Goal: Complete application form

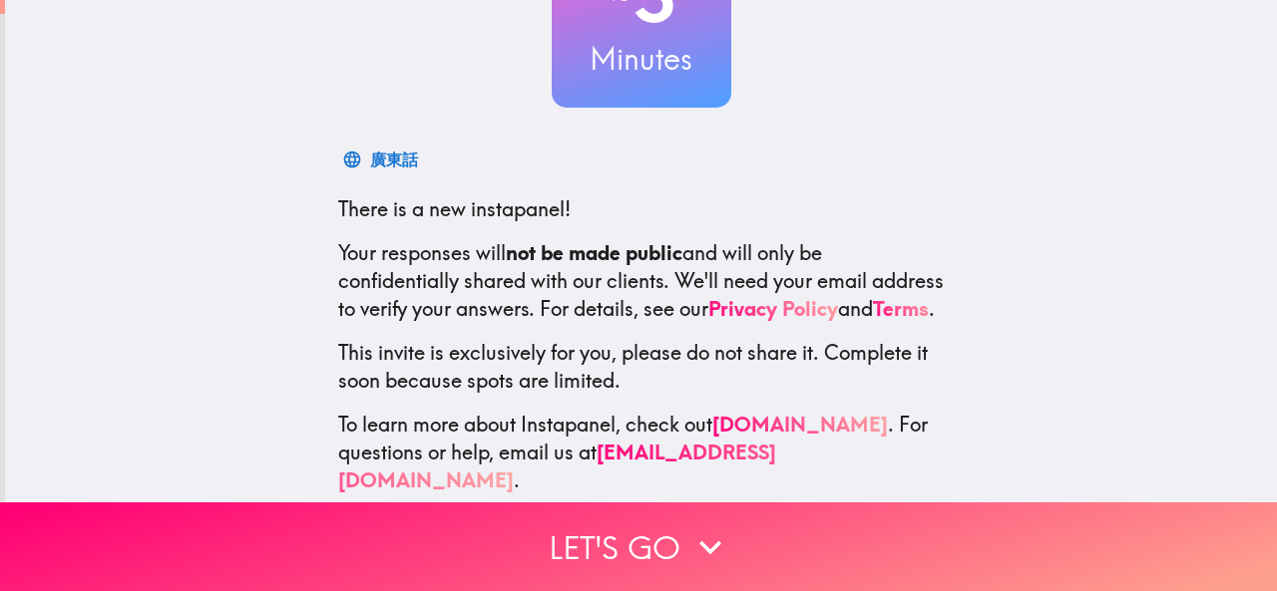
scroll to position [237, 0]
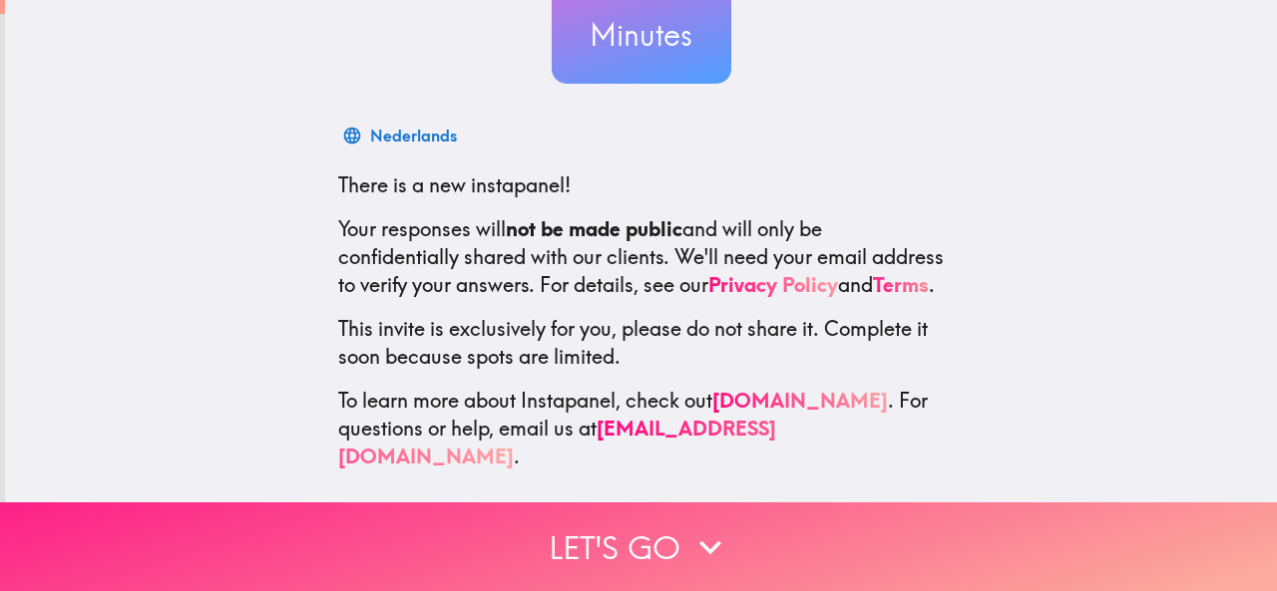
click at [688, 550] on icon "button" at bounding box center [710, 548] width 44 height 44
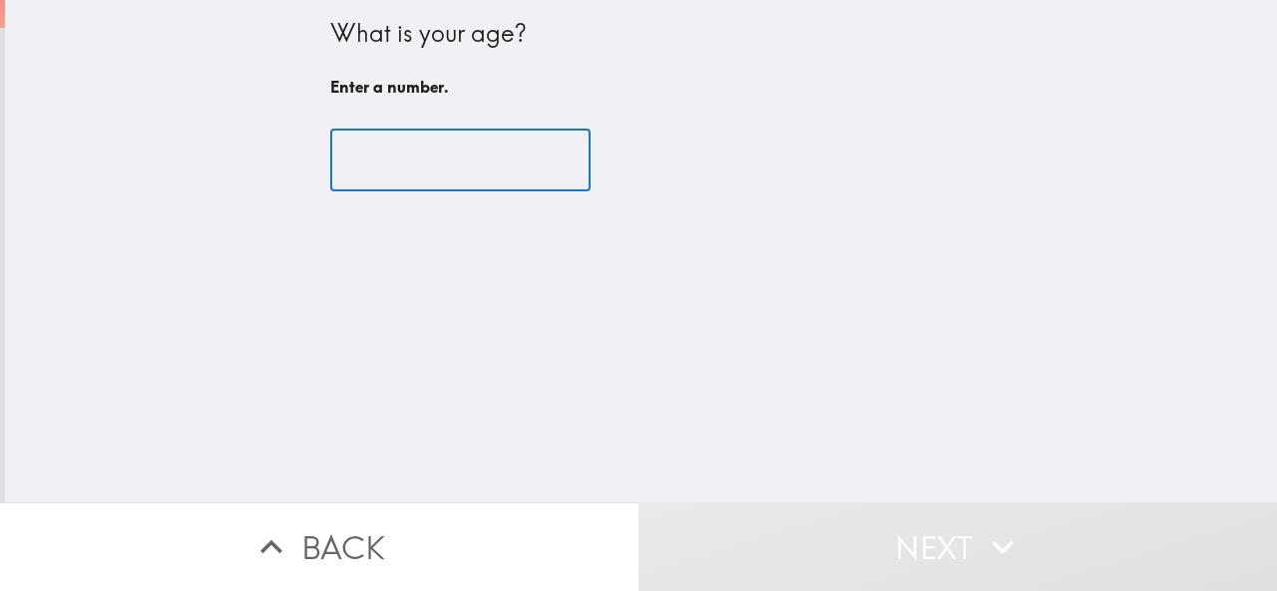
click at [491, 179] on input "number" at bounding box center [460, 161] width 260 height 62
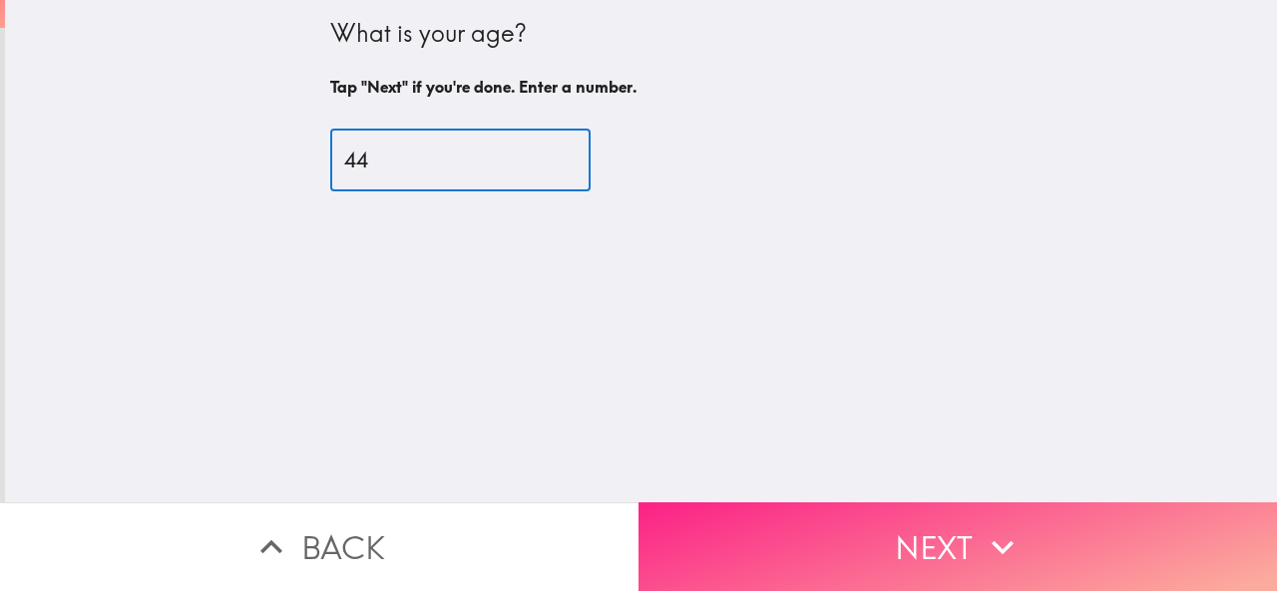
type input "44"
click at [748, 519] on button "Next" at bounding box center [957, 547] width 638 height 89
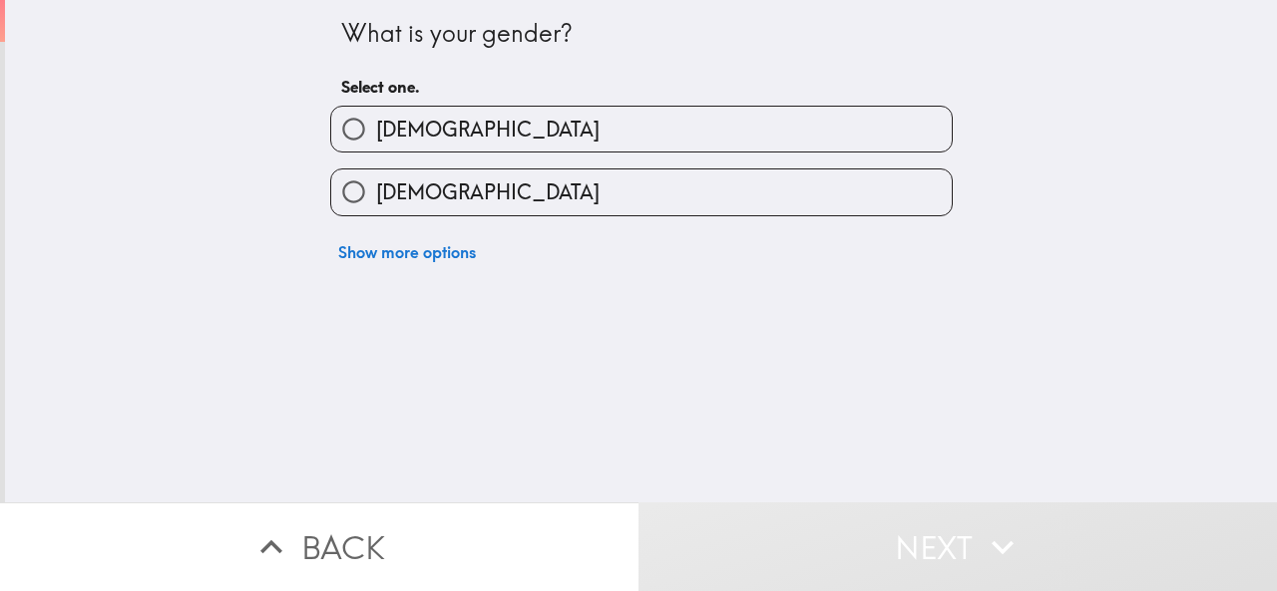
click at [525, 132] on label "[DEMOGRAPHIC_DATA]" at bounding box center [641, 129] width 620 height 45
click at [376, 132] on input "[DEMOGRAPHIC_DATA]" at bounding box center [353, 129] width 45 height 45
radio input "true"
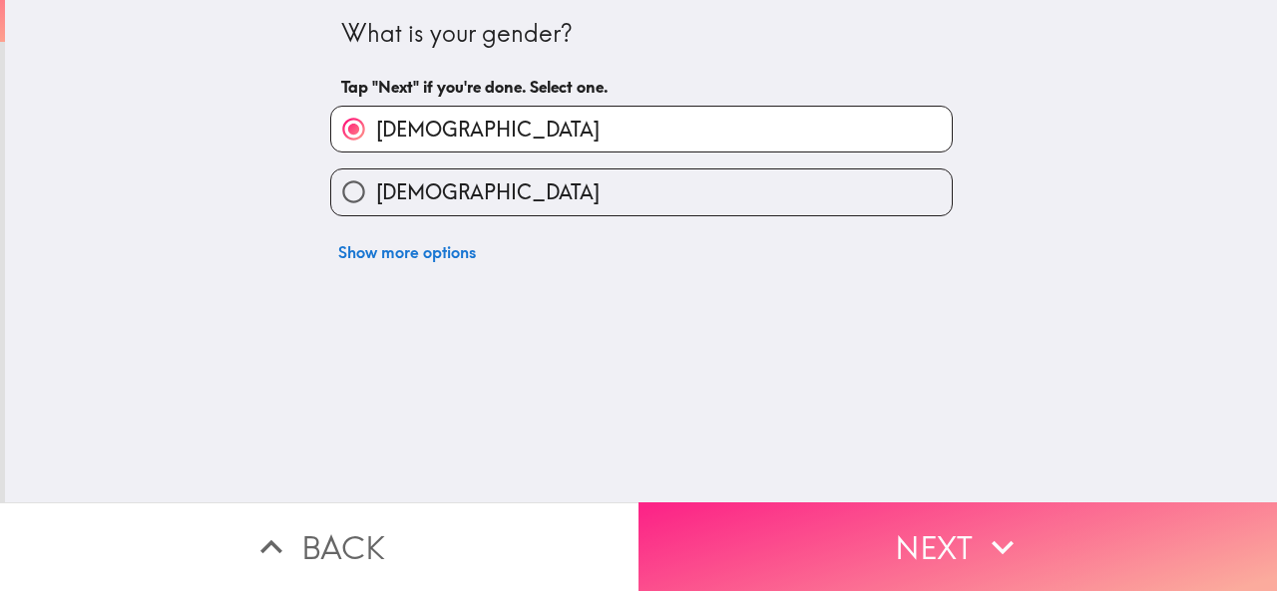
click at [705, 504] on button "Next" at bounding box center [957, 547] width 638 height 89
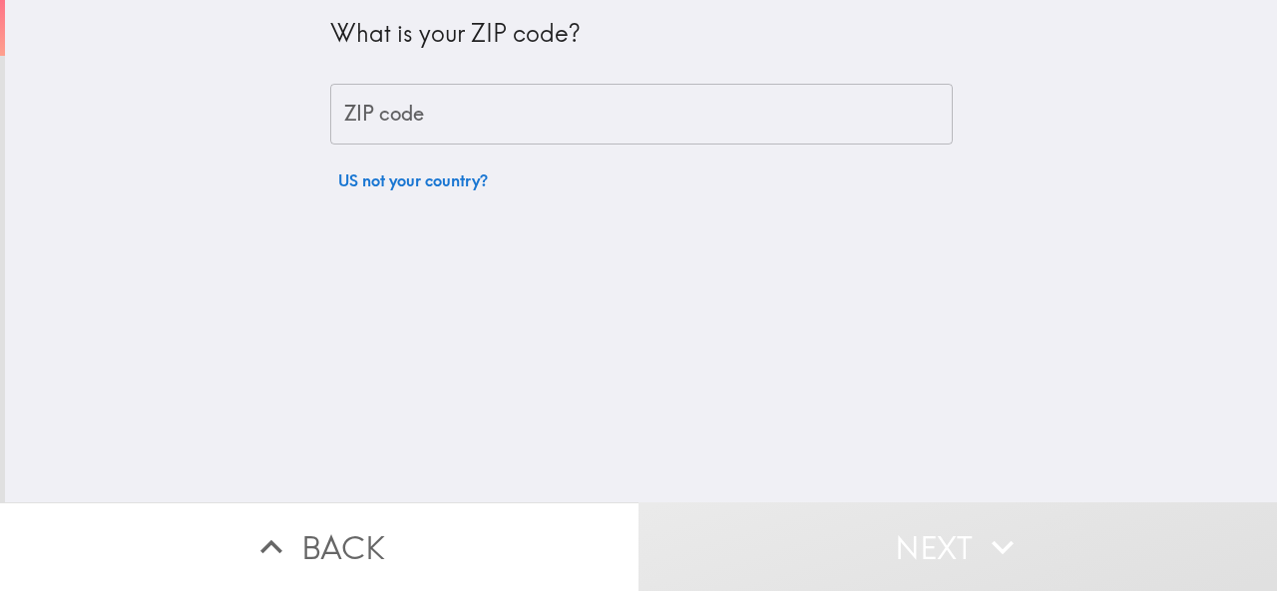
click at [429, 127] on input "ZIP code" at bounding box center [641, 115] width 622 height 62
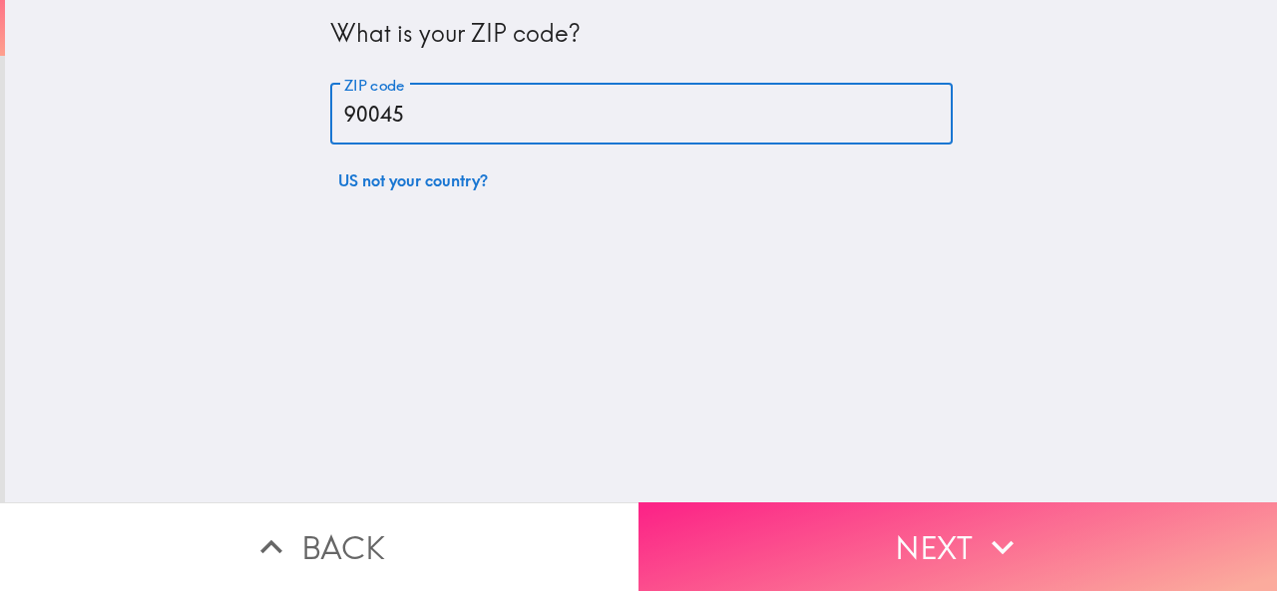
type input "90045"
click at [776, 519] on button "Next" at bounding box center [957, 547] width 638 height 89
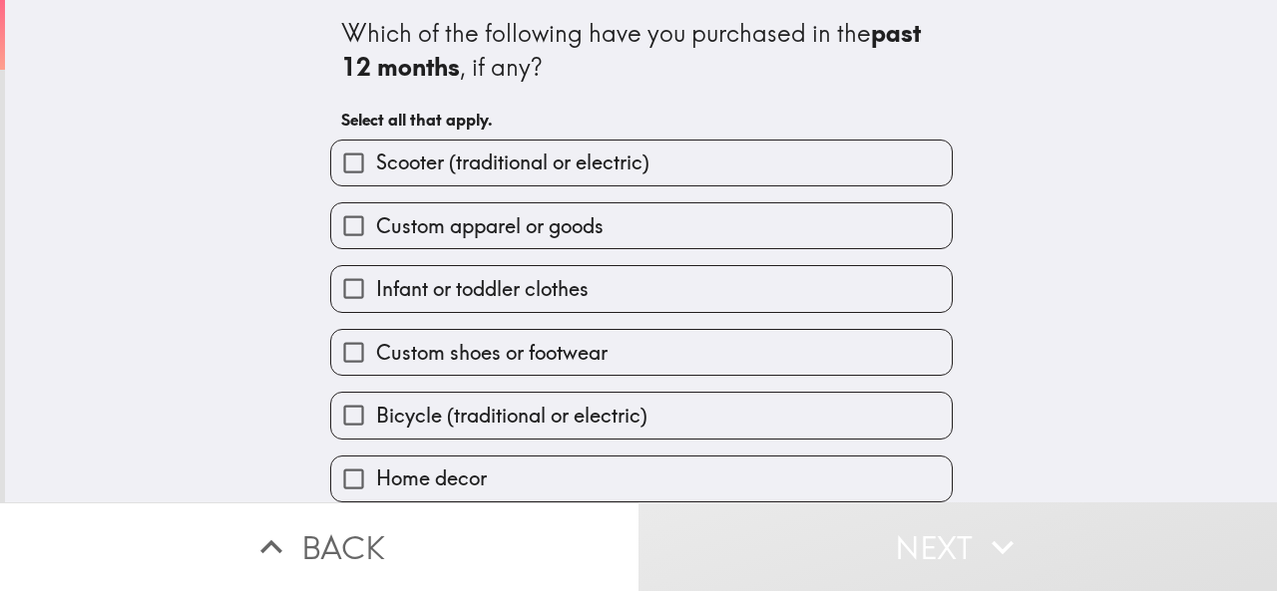
click at [594, 234] on label "Custom apparel or goods" at bounding box center [641, 225] width 620 height 45
click at [376, 234] on input "Custom apparel or goods" at bounding box center [353, 225] width 45 height 45
checkbox input "true"
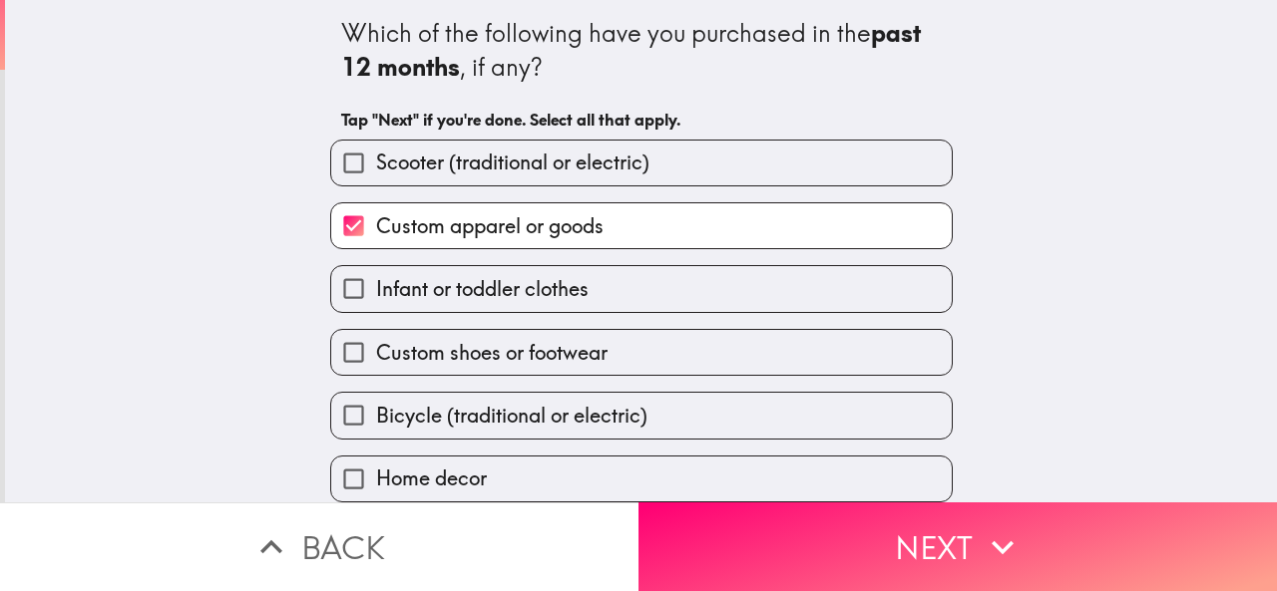
scroll to position [100, 0]
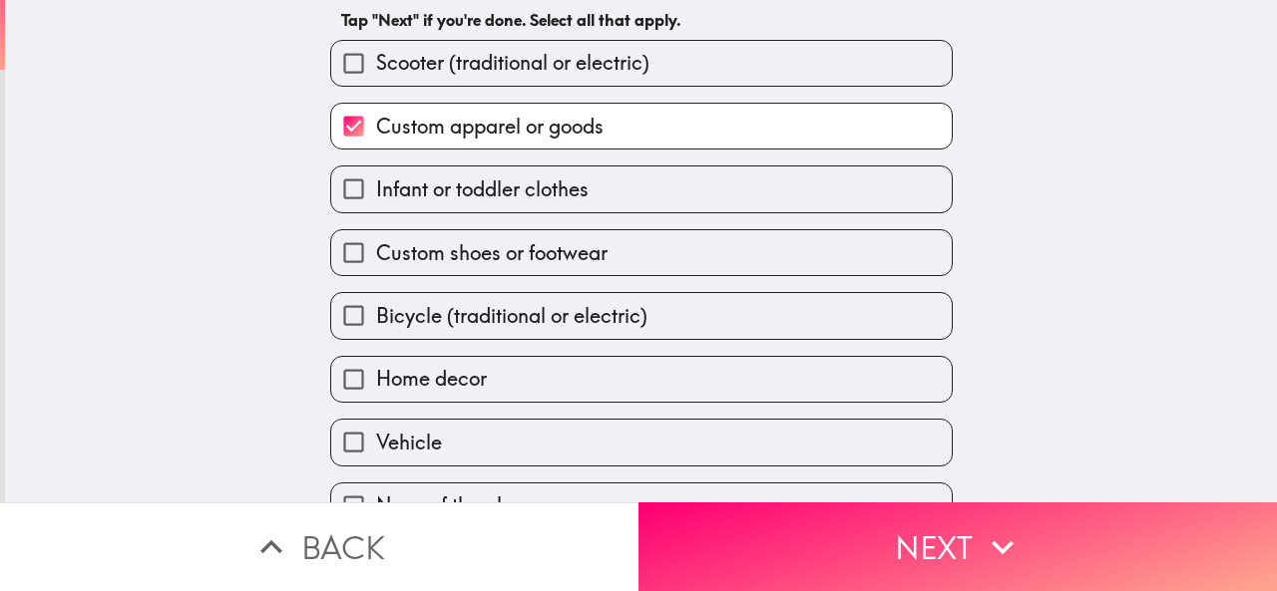
click at [579, 211] on label "Infant or toddler clothes" at bounding box center [641, 189] width 620 height 45
click at [376, 211] on input "Infant or toddler clothes" at bounding box center [353, 189] width 45 height 45
checkbox input "true"
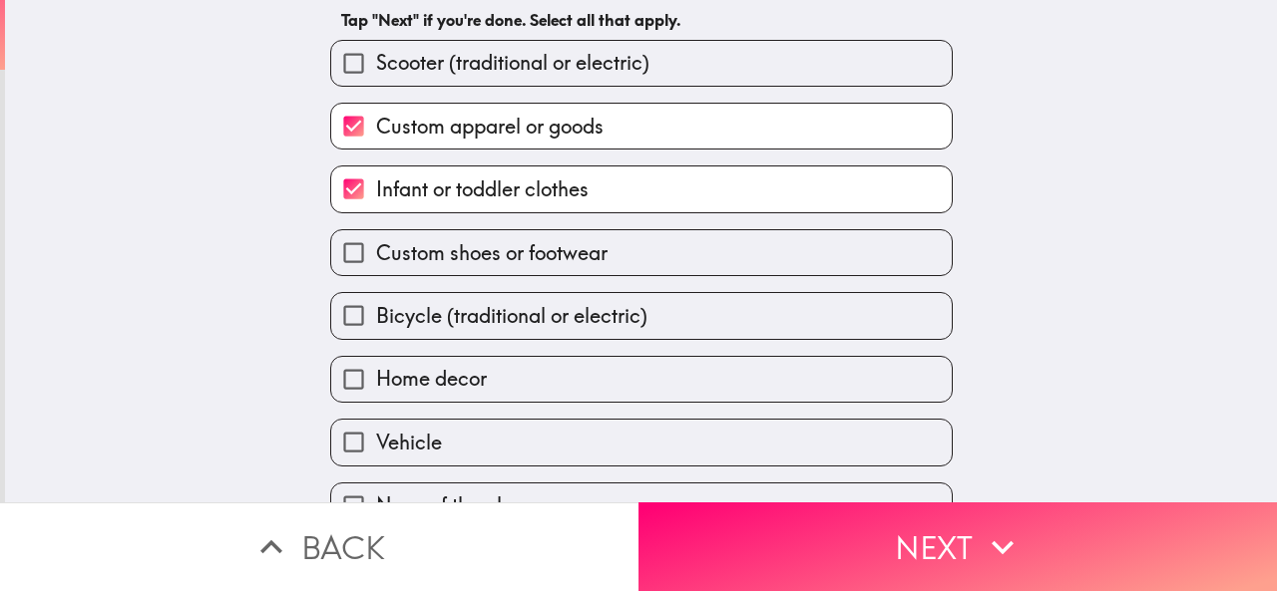
click at [565, 266] on span "Custom shoes or footwear" at bounding box center [491, 253] width 231 height 28
click at [376, 266] on input "Custom shoes or footwear" at bounding box center [353, 252] width 45 height 45
checkbox input "true"
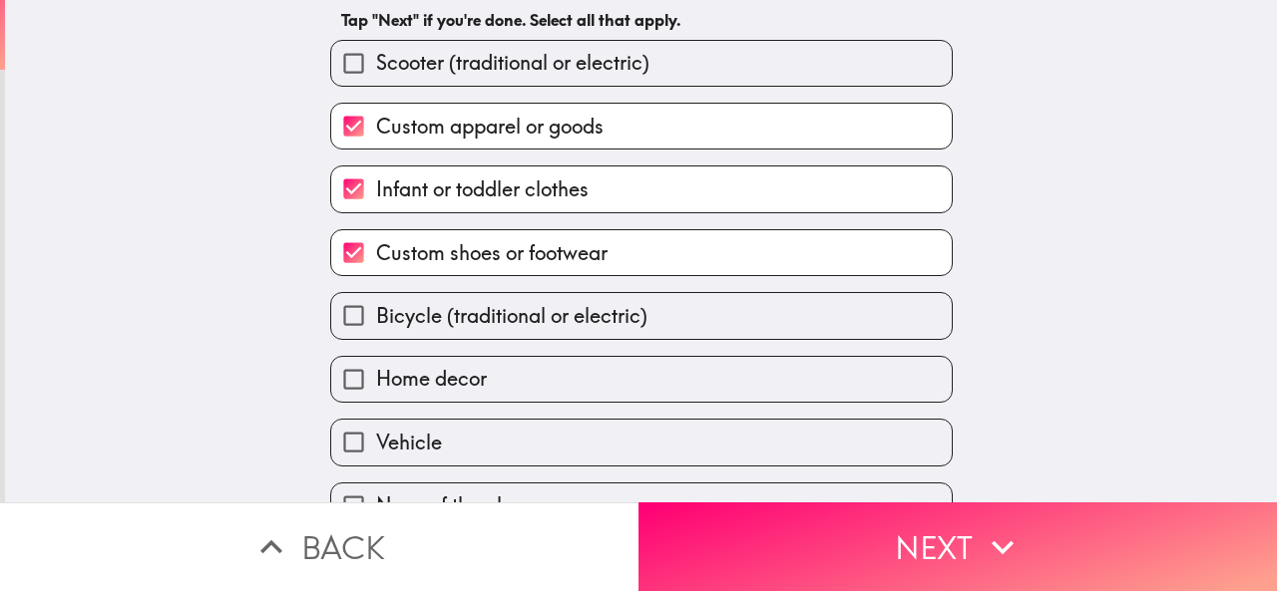
scroll to position [147, 0]
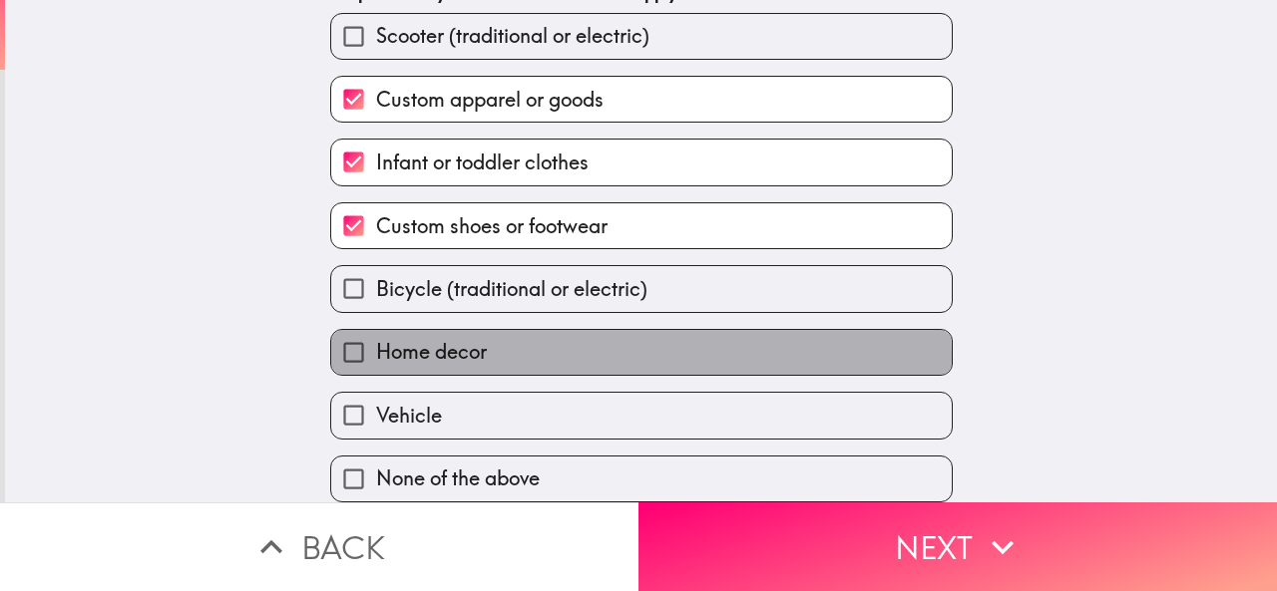
click at [447, 341] on span "Home decor" at bounding box center [431, 352] width 111 height 28
click at [376, 341] on input "Home decor" at bounding box center [353, 352] width 45 height 45
checkbox input "true"
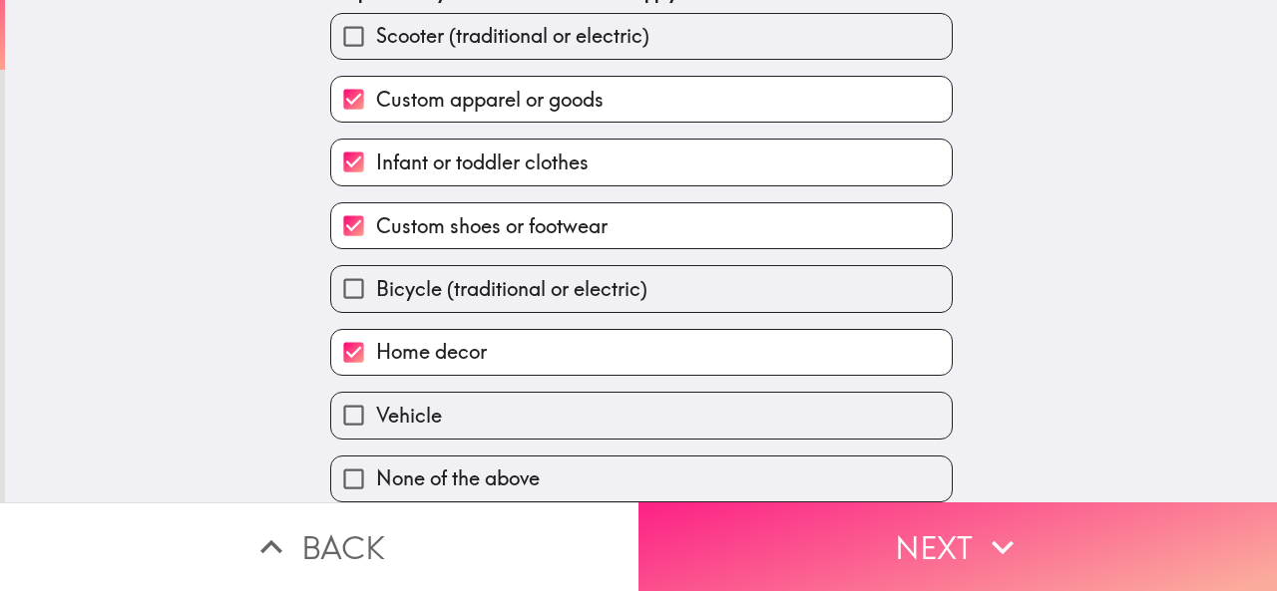
click at [763, 538] on button "Next" at bounding box center [957, 547] width 638 height 89
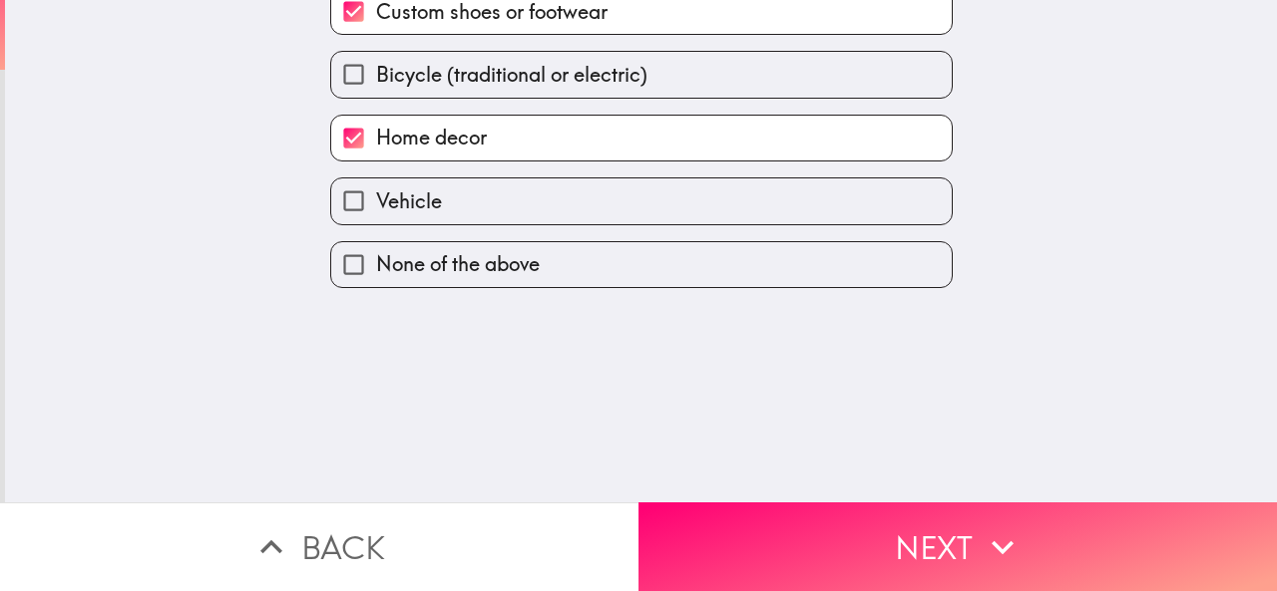
scroll to position [0, 0]
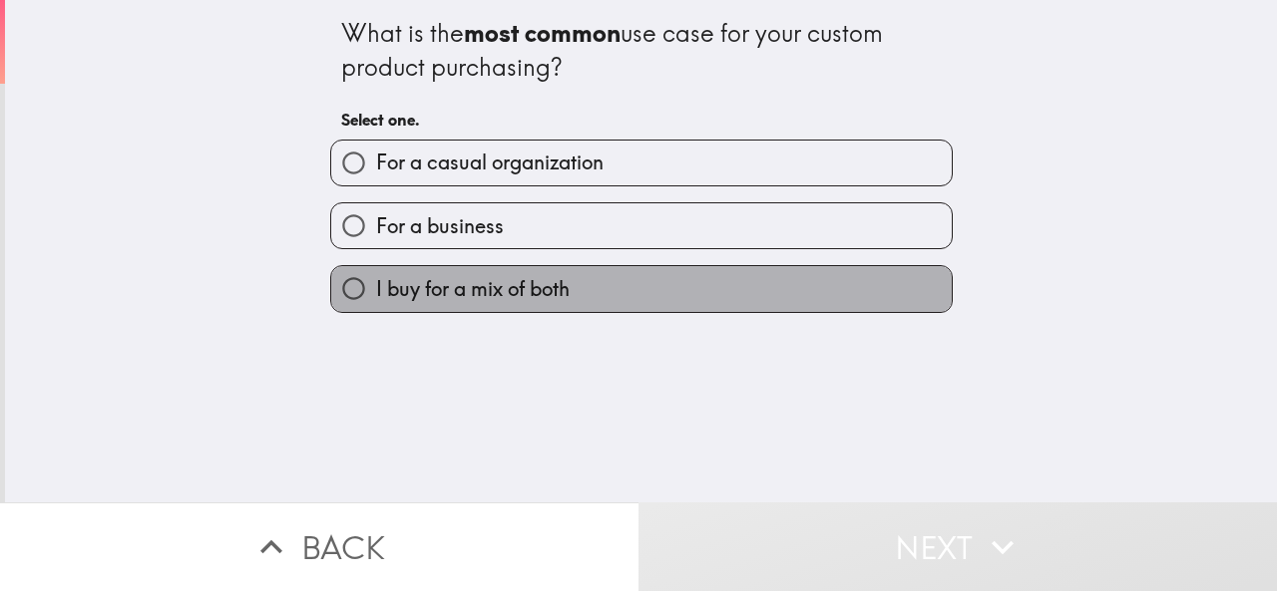
click at [516, 300] on span "I buy for a mix of both" at bounding box center [473, 289] width 194 height 28
click at [376, 300] on input "I buy for a mix of both" at bounding box center [353, 288] width 45 height 45
radio input "true"
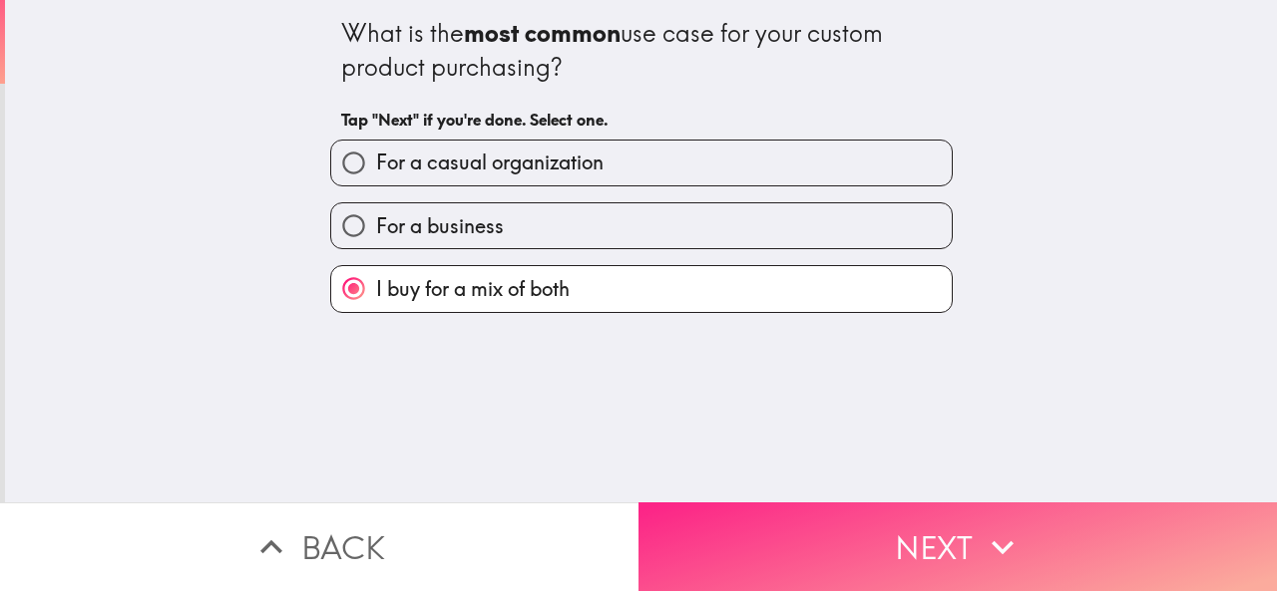
click at [810, 536] on button "Next" at bounding box center [957, 547] width 638 height 89
